Goal: Transaction & Acquisition: Obtain resource

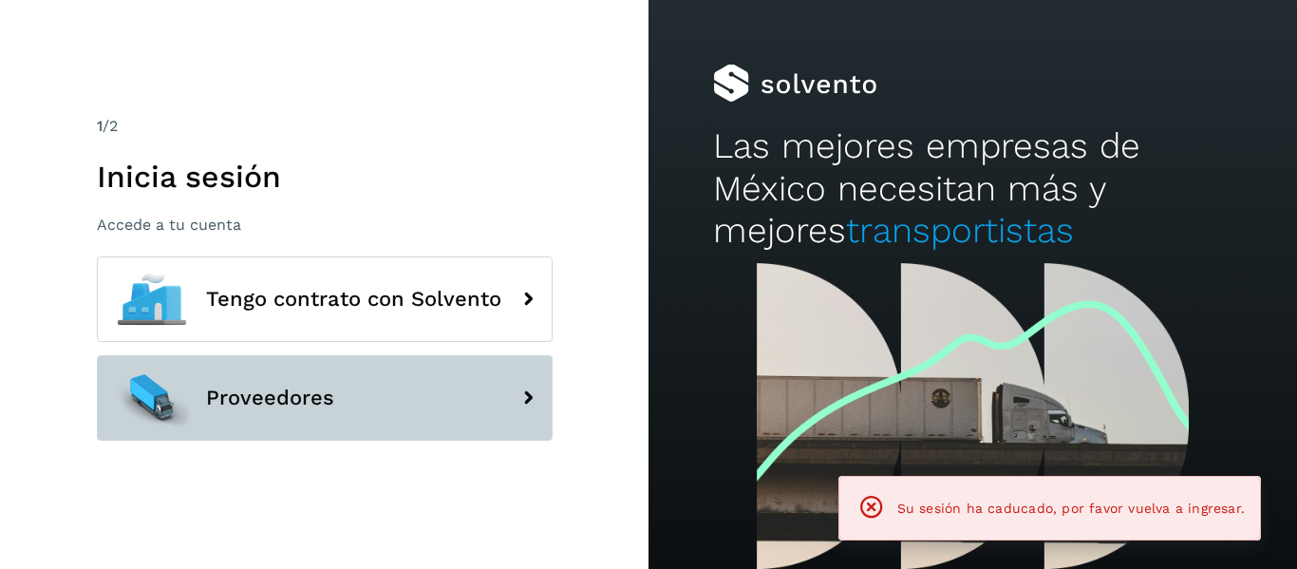
click at [330, 392] on span "Proveedores" at bounding box center [270, 398] width 128 height 23
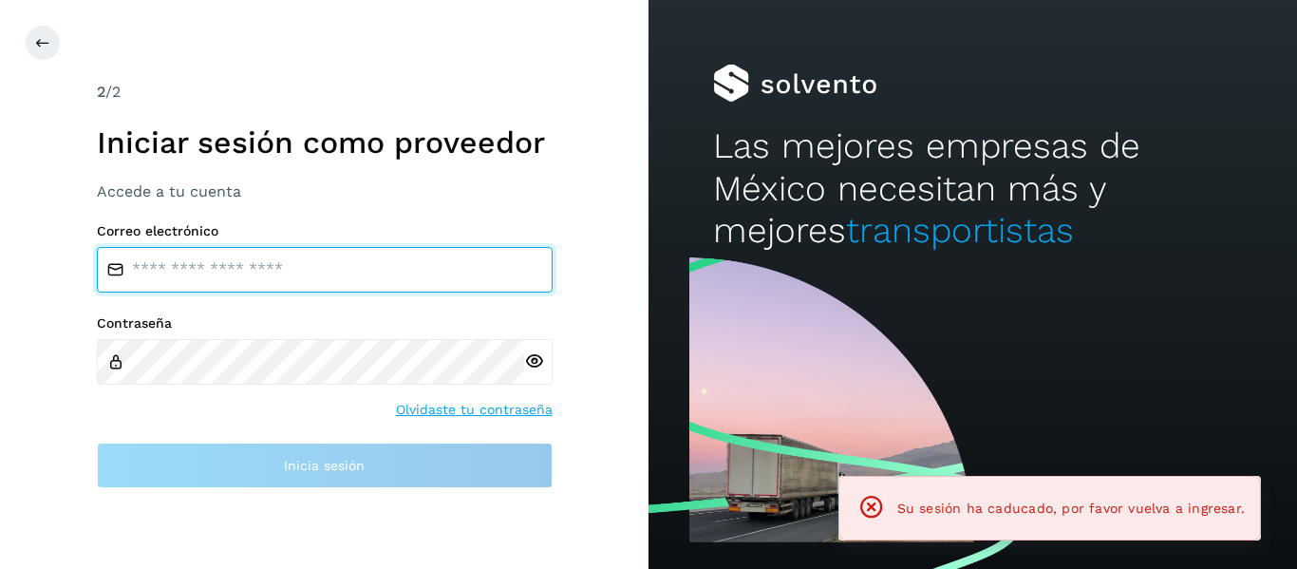
click at [227, 264] on input "email" at bounding box center [325, 270] width 456 height 46
type input "**********"
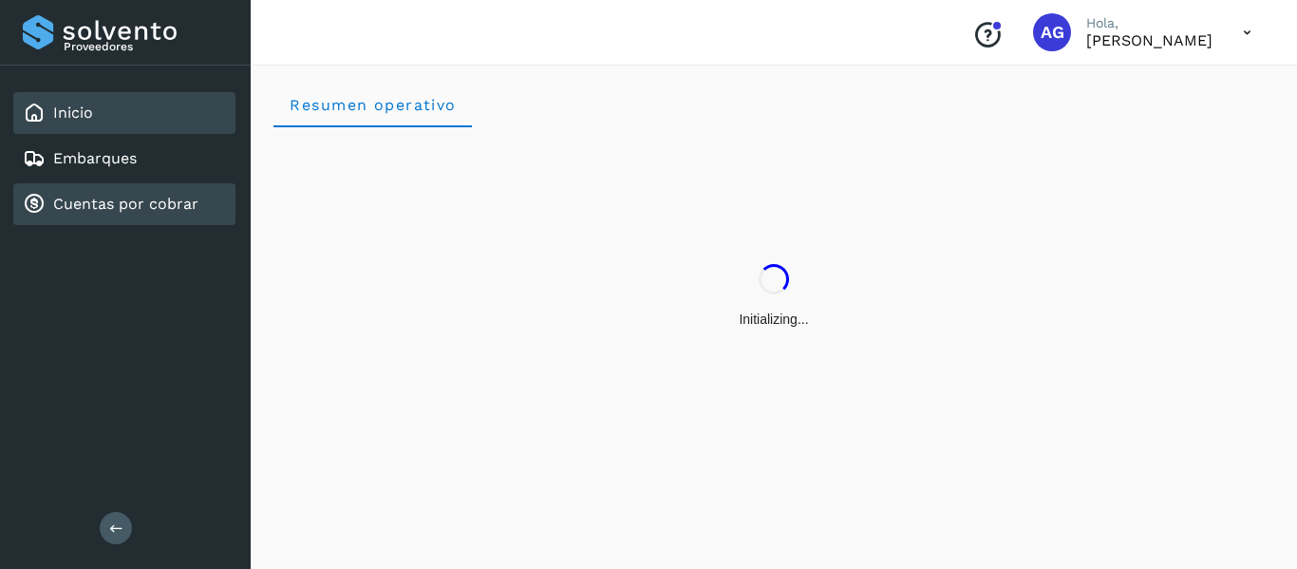
click at [148, 203] on link "Cuentas por cobrar" at bounding box center [125, 204] width 145 height 18
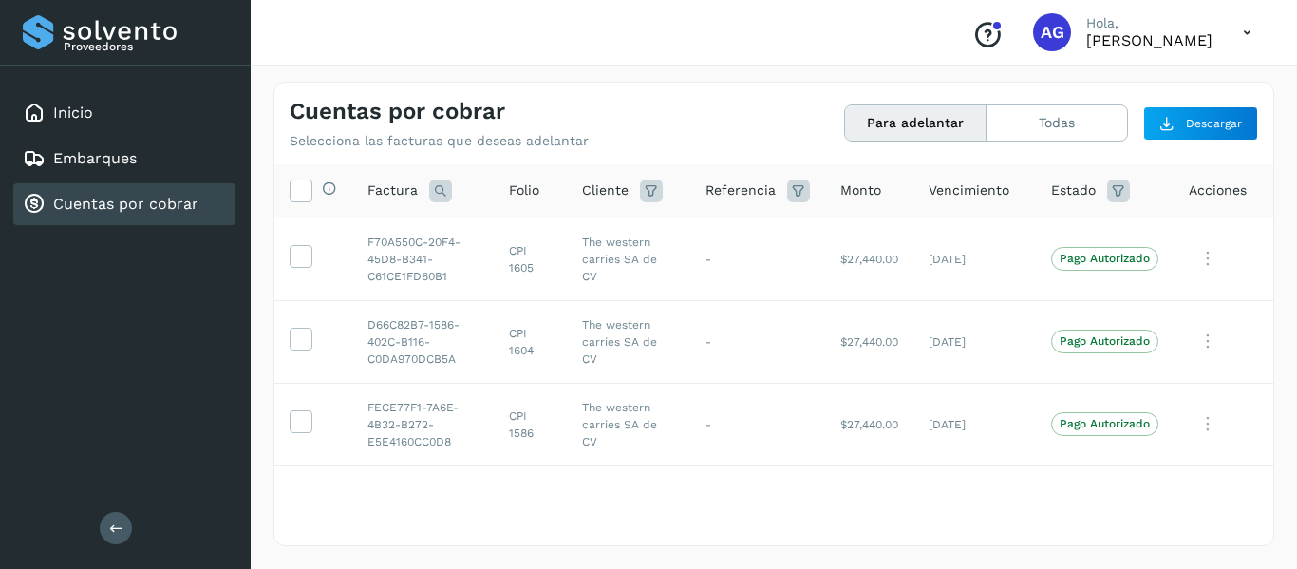
click at [308, 204] on th "Selecciona todas las facturas disponibles para adelanto" at bounding box center [313, 191] width 78 height 54
click at [302, 185] on icon at bounding box center [301, 190] width 20 height 20
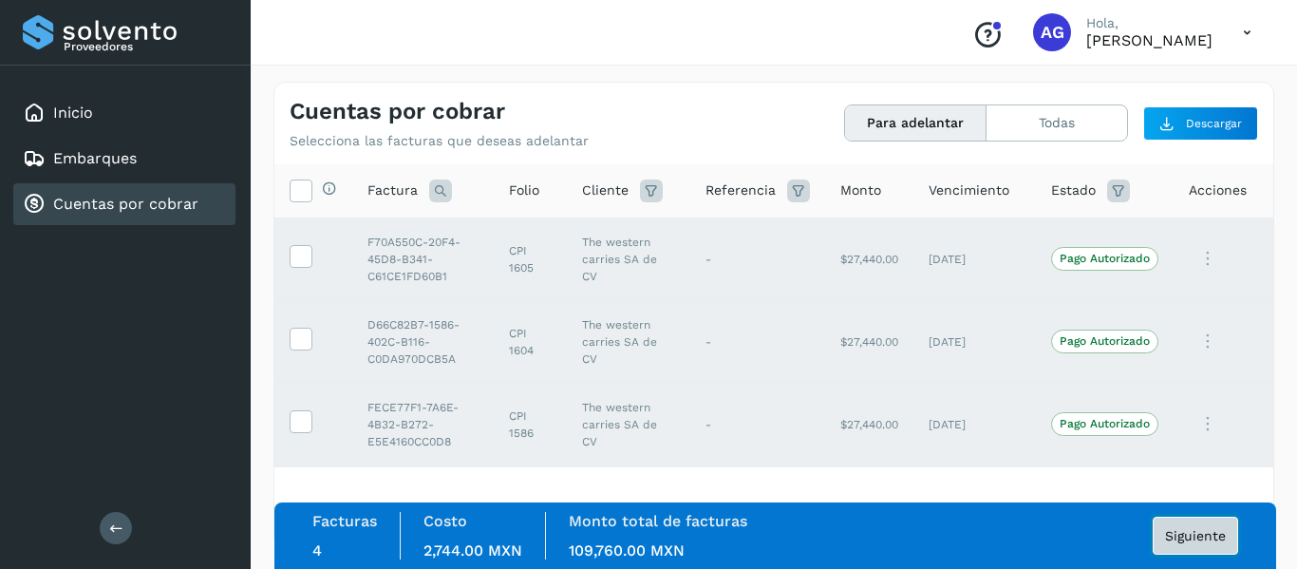
click at [1187, 524] on button "Siguiente" at bounding box center [1195, 536] width 85 height 38
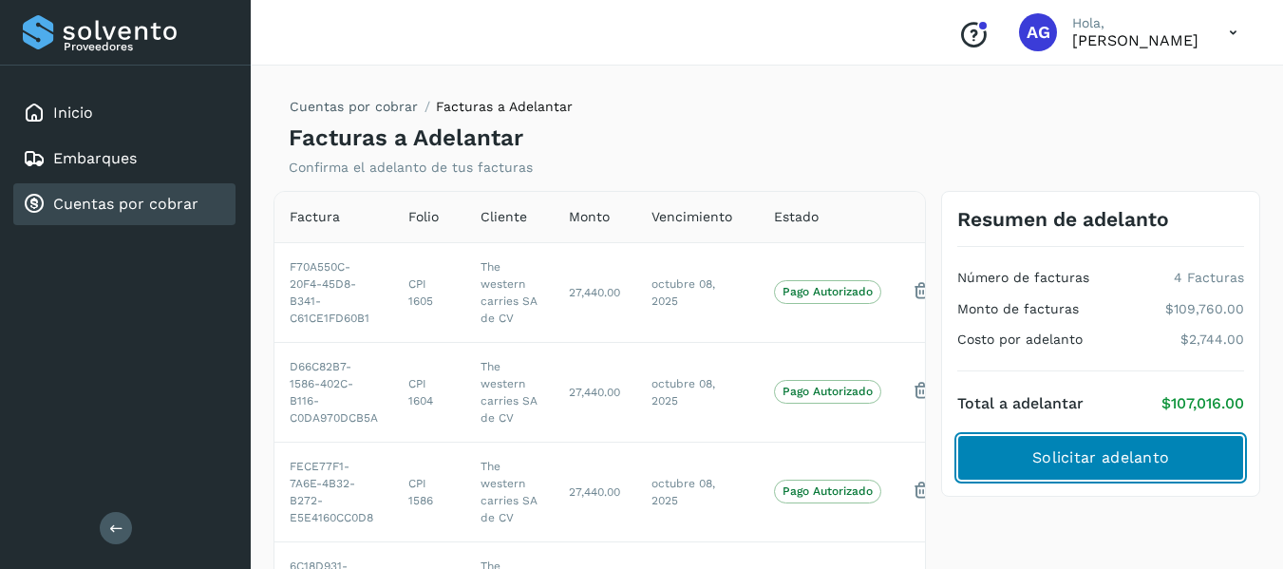
click at [1151, 458] on span "Solicitar adelanto" at bounding box center [1100, 457] width 137 height 21
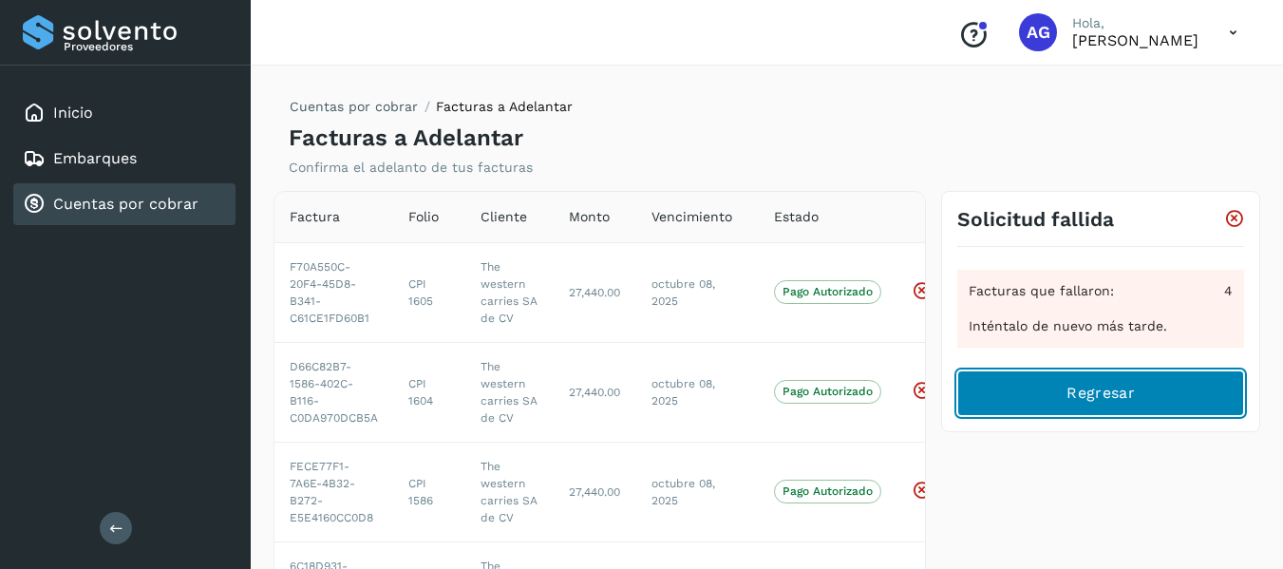
click at [1108, 408] on button "Regresar" at bounding box center [1100, 393] width 287 height 46
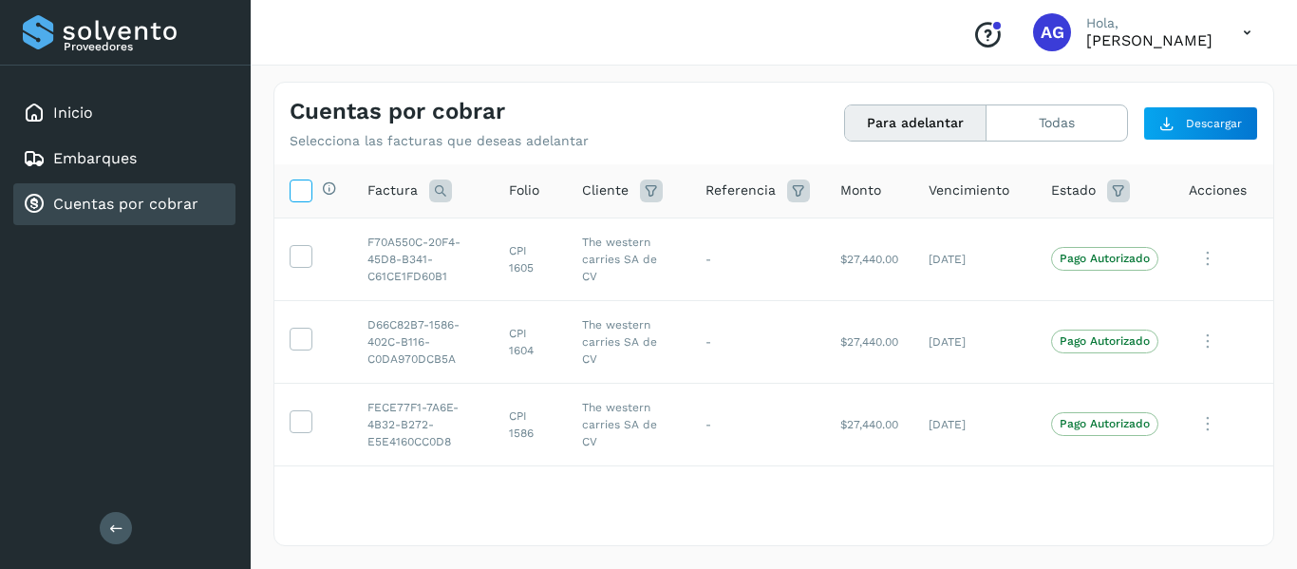
click at [306, 191] on icon at bounding box center [301, 190] width 20 height 20
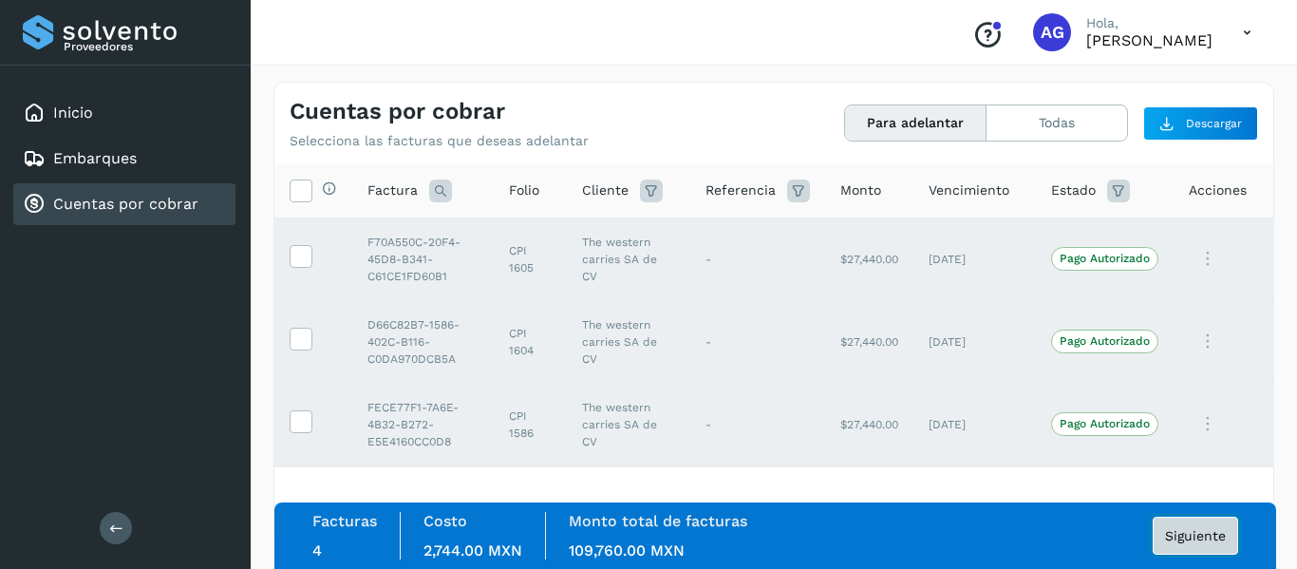
click at [1185, 540] on span "Siguiente" at bounding box center [1195, 535] width 61 height 13
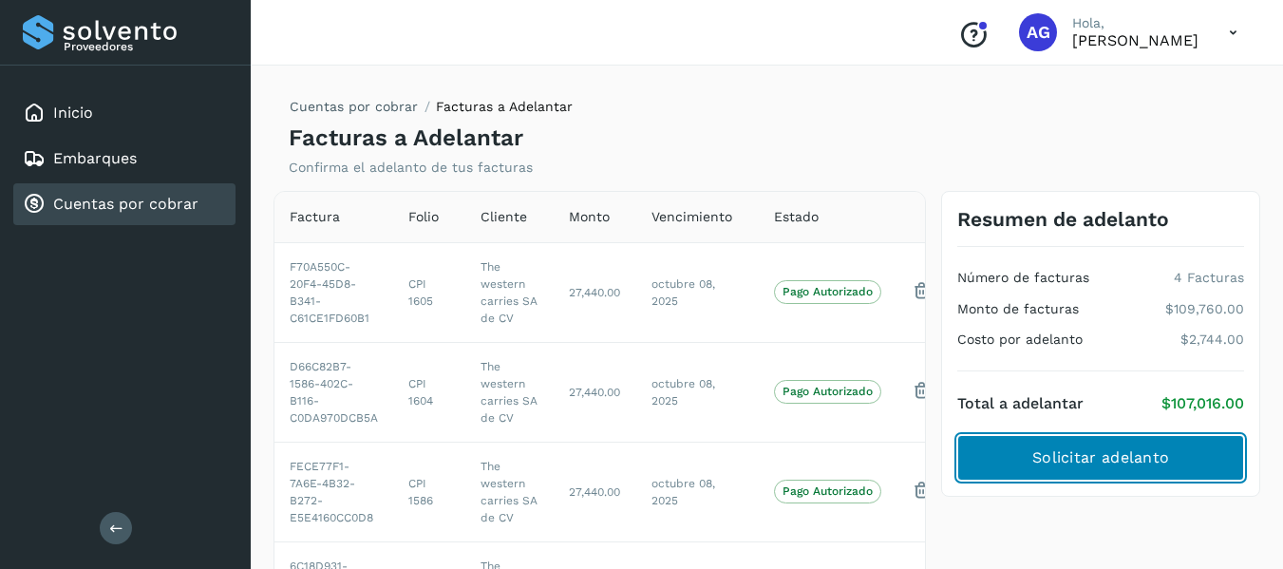
click at [1160, 461] on span "Solicitar adelanto" at bounding box center [1100, 457] width 137 height 21
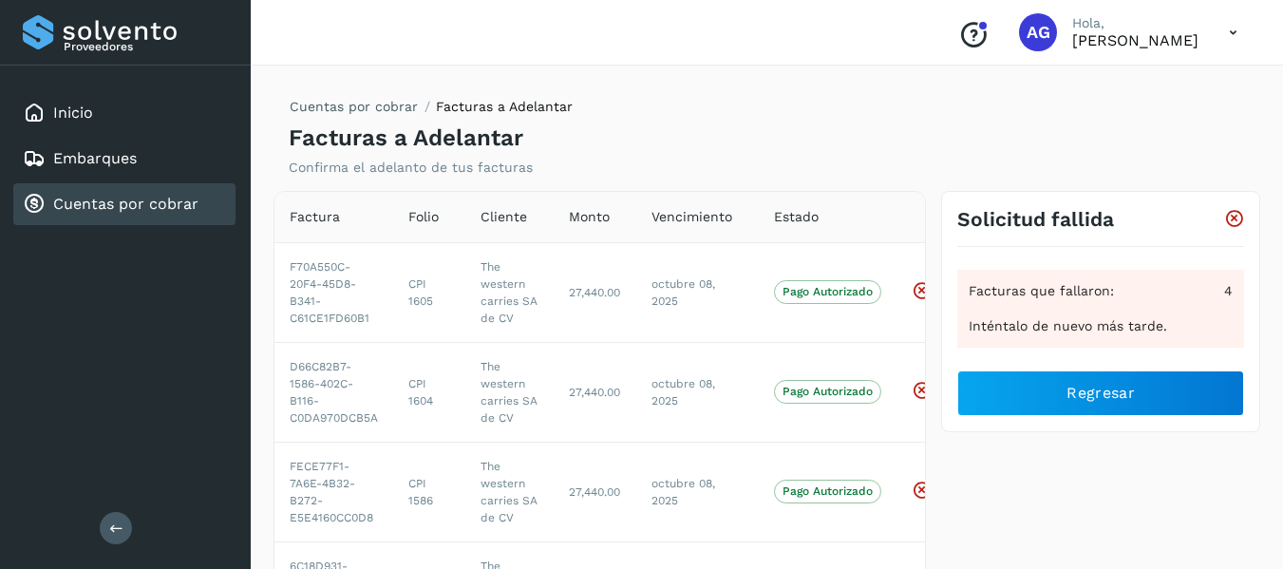
click at [958, 42] on icon "Conoce nuestros beneficios" at bounding box center [973, 35] width 30 height 30
